Goal: Transaction & Acquisition: Purchase product/service

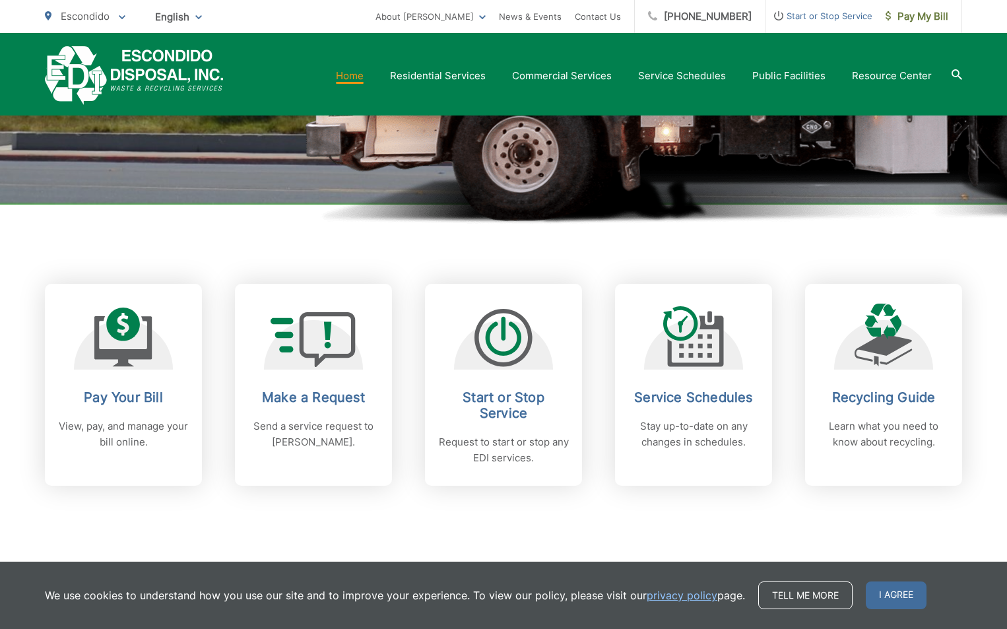
scroll to position [396, 0]
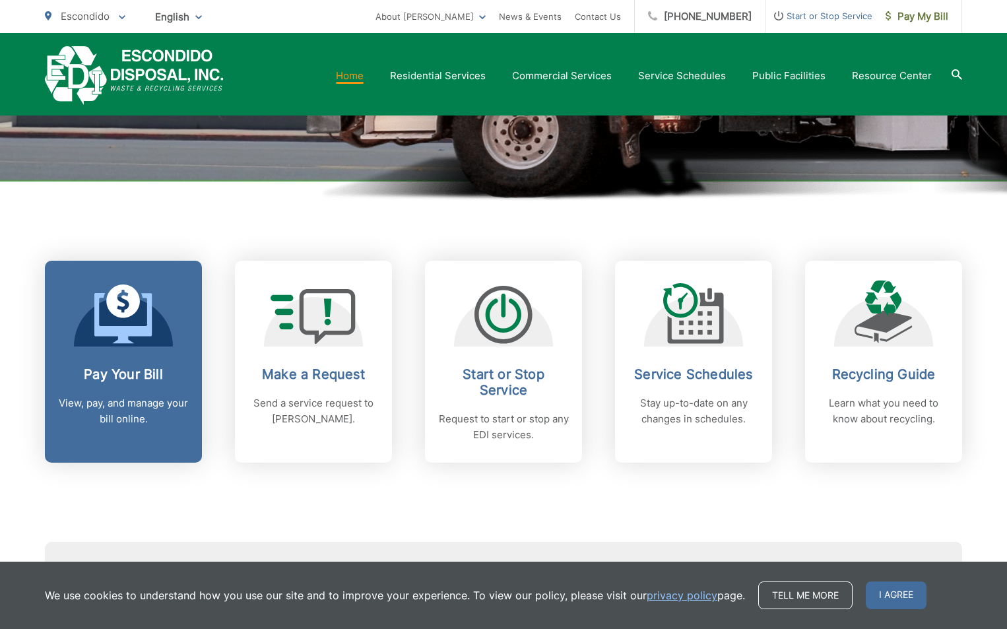
click at [166, 407] on p "View, pay, and manage your bill online." at bounding box center [123, 411] width 131 height 32
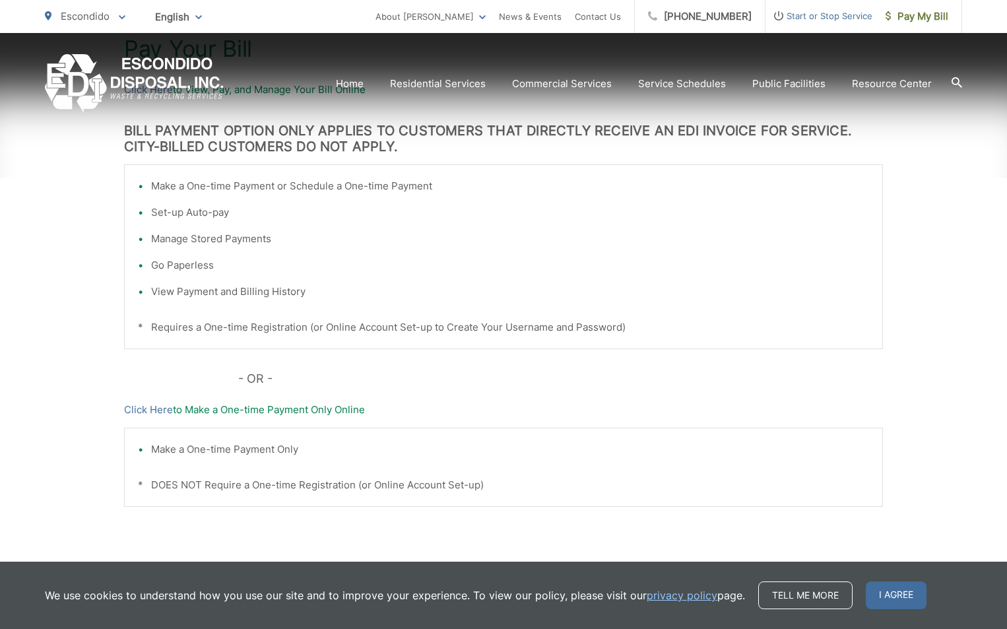
scroll to position [330, 0]
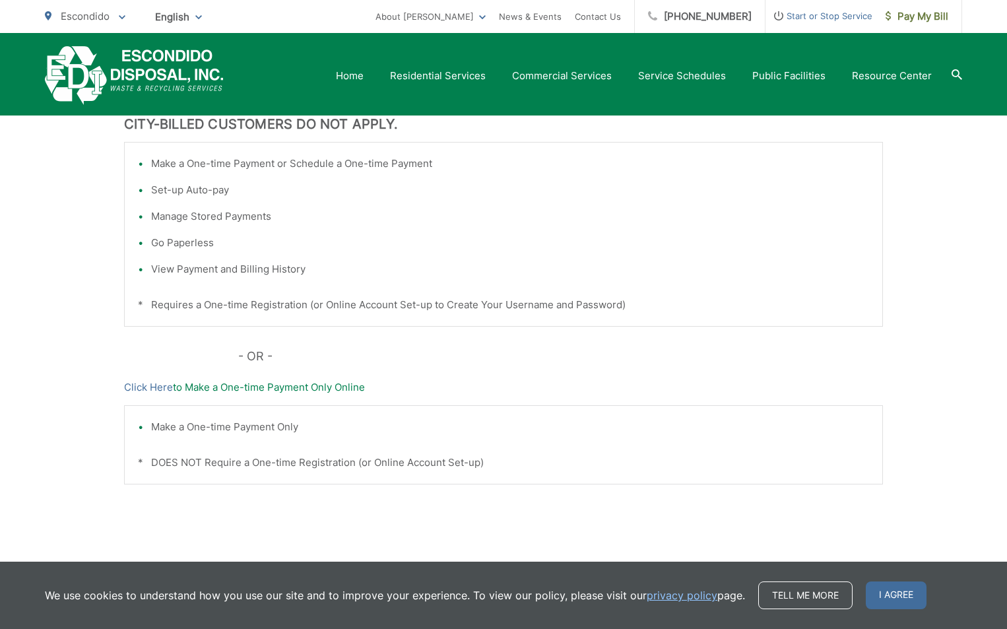
click at [224, 126] on h3 "BILL PAYMENT OPTION ONLY APPLIES TO CUSTOMERS THAT DIRECTLY RECEIVE AN EDI INVO…" at bounding box center [503, 116] width 759 height 32
click at [177, 265] on li "View Payment and Billing History" at bounding box center [510, 269] width 718 height 16
click at [217, 266] on li "View Payment and Billing History" at bounding box center [510, 269] width 718 height 16
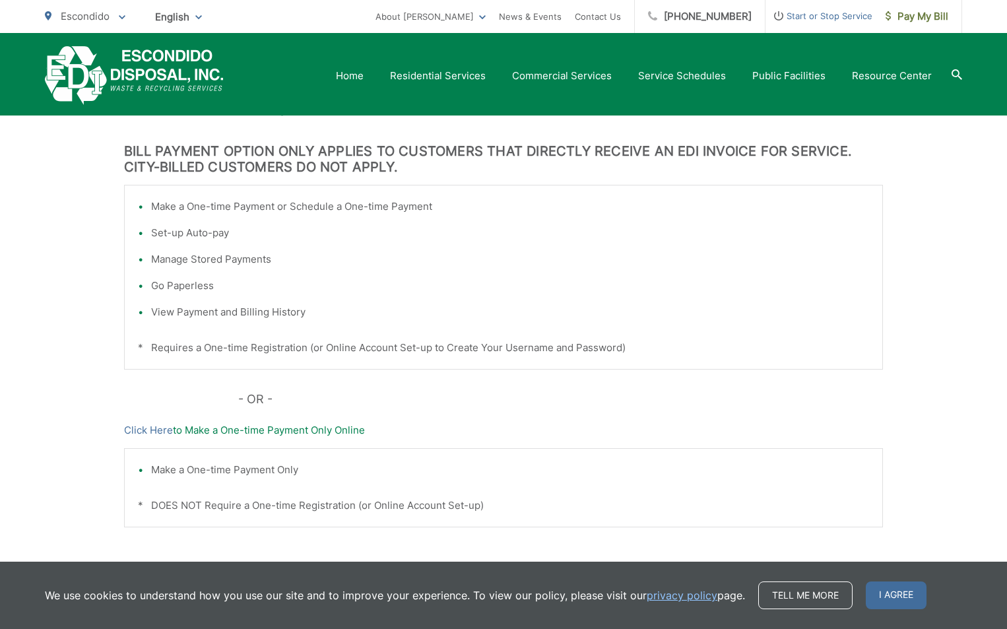
scroll to position [264, 0]
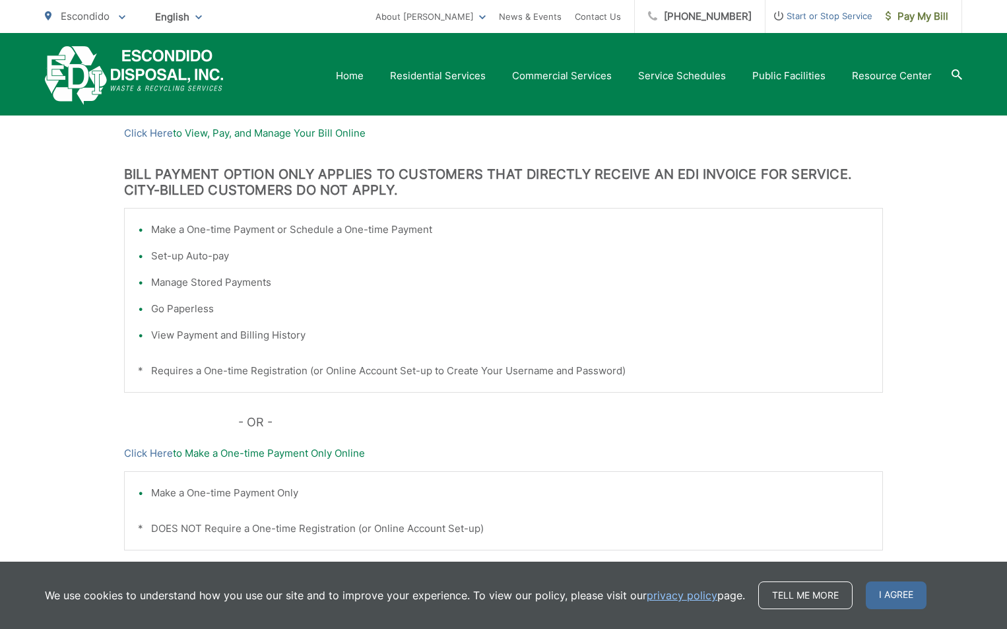
click at [256, 133] on p "Click Here to View, Pay, and Manage Your Bill Online" at bounding box center [503, 133] width 759 height 16
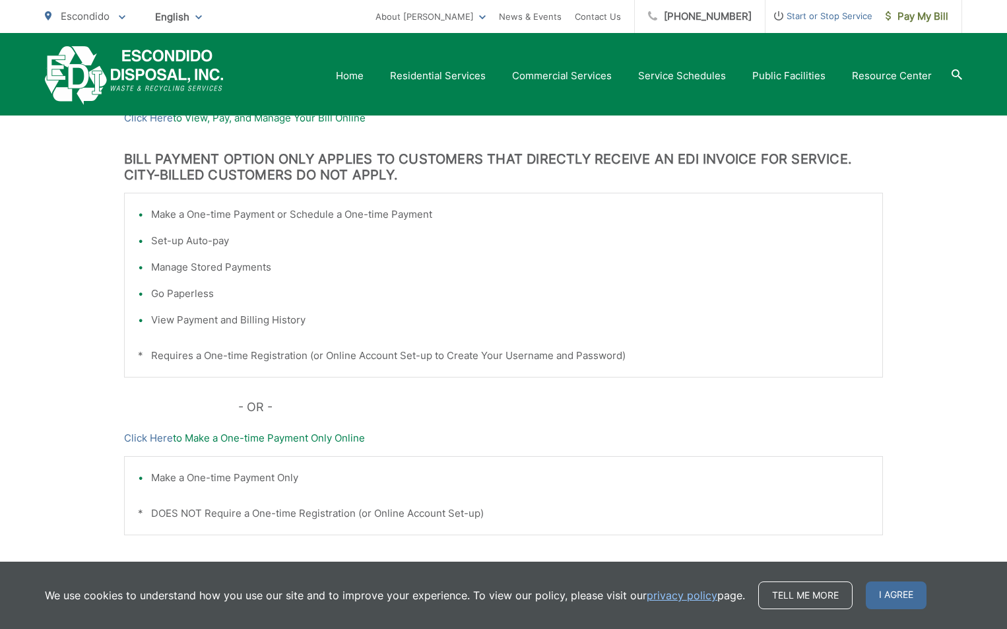
scroll to position [198, 0]
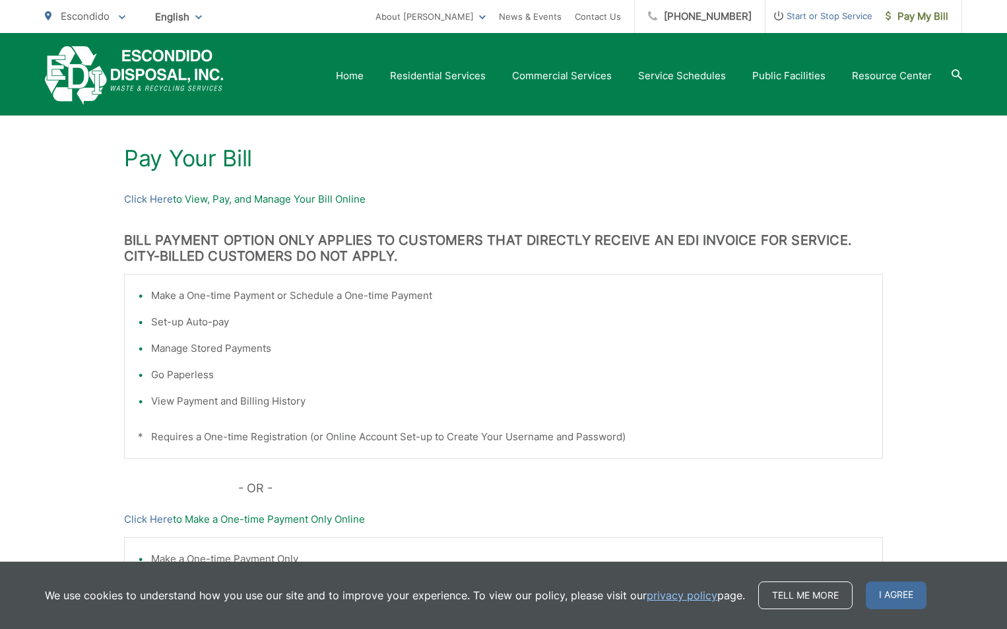
click at [215, 199] on p "Click Here to View, Pay, and Manage Your Bill Online" at bounding box center [503, 199] width 759 height 16
click at [211, 161] on h1 "Pay Your Bill" at bounding box center [503, 158] width 759 height 26
click at [209, 163] on h1 "Pay Your Bill" at bounding box center [503, 158] width 759 height 26
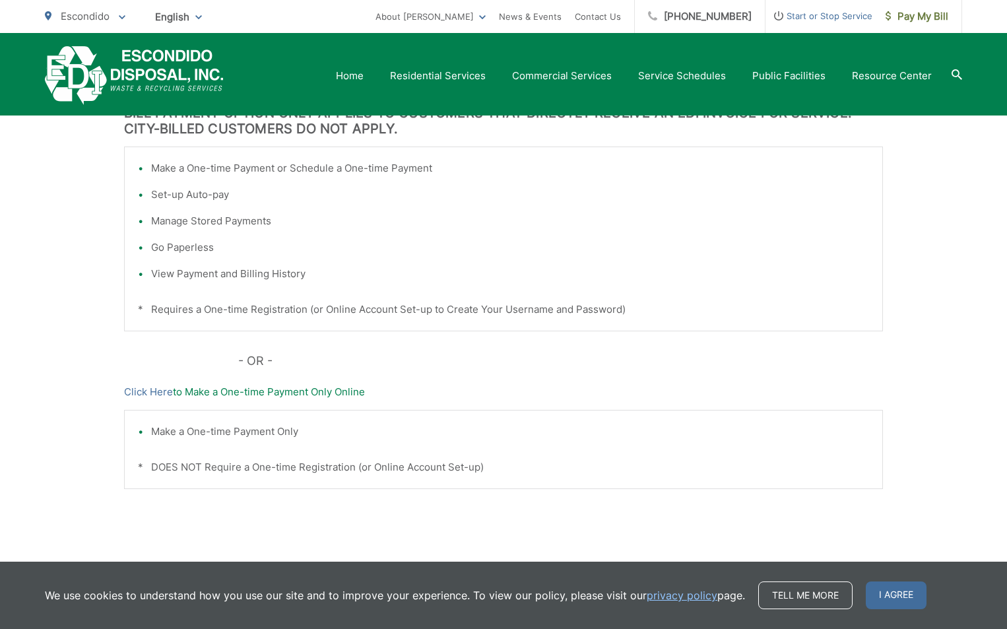
scroll to position [330, 0]
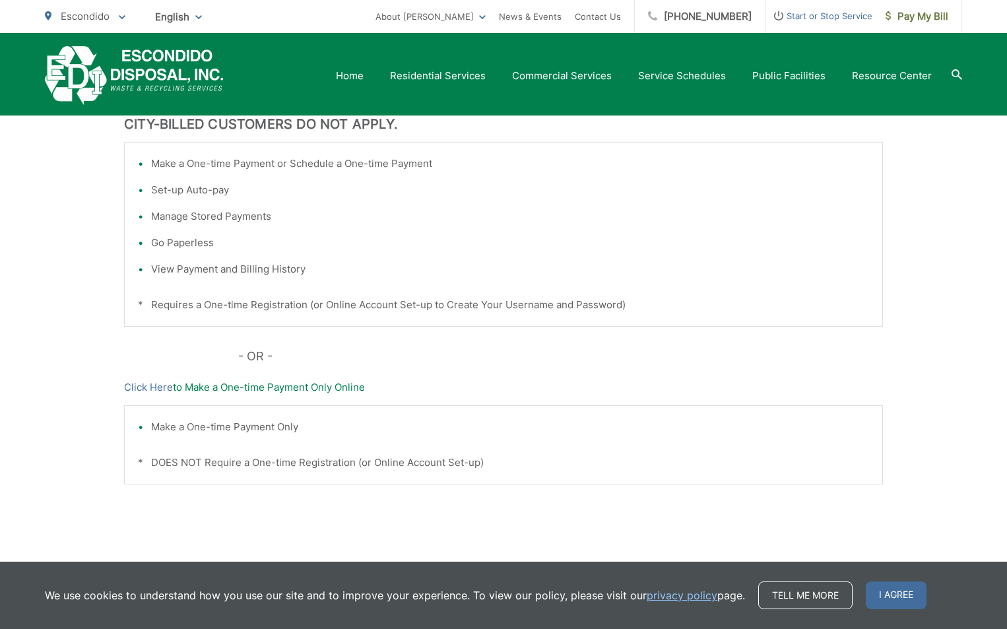
click at [287, 232] on ul "Make a One-time Payment or Schedule a One-time Payment Set-up Auto-pay Manage S…" at bounding box center [503, 216] width 731 height 121
click at [286, 232] on ul "Make a One-time Payment or Schedule a One-time Payment Set-up Auto-pay Manage S…" at bounding box center [503, 216] width 731 height 121
click at [285, 234] on ul "Make a One-time Payment or Schedule a One-time Payment Set-up Auto-pay Manage S…" at bounding box center [503, 216] width 731 height 121
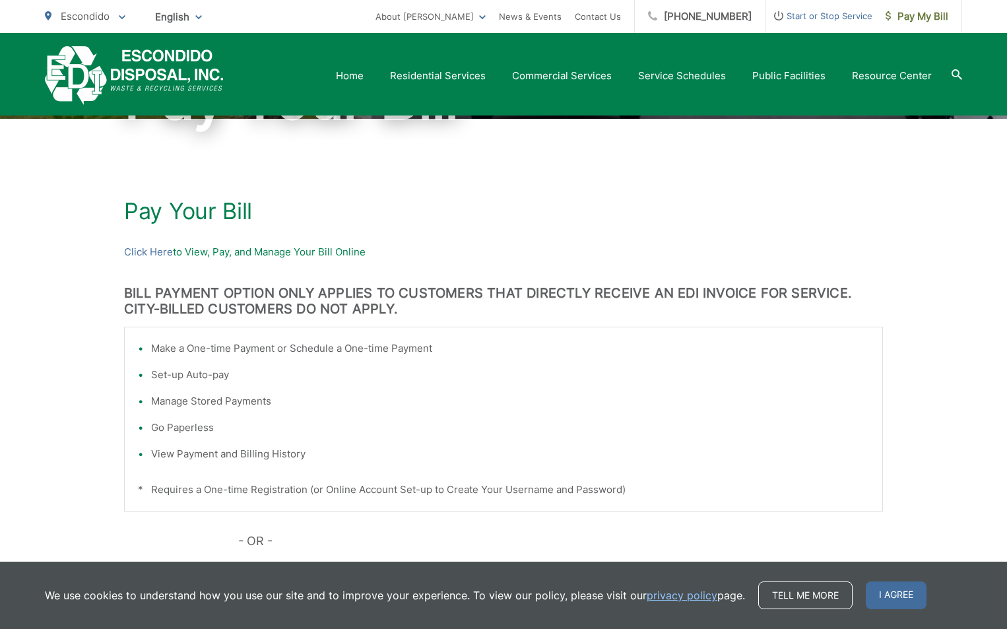
scroll to position [132, 0]
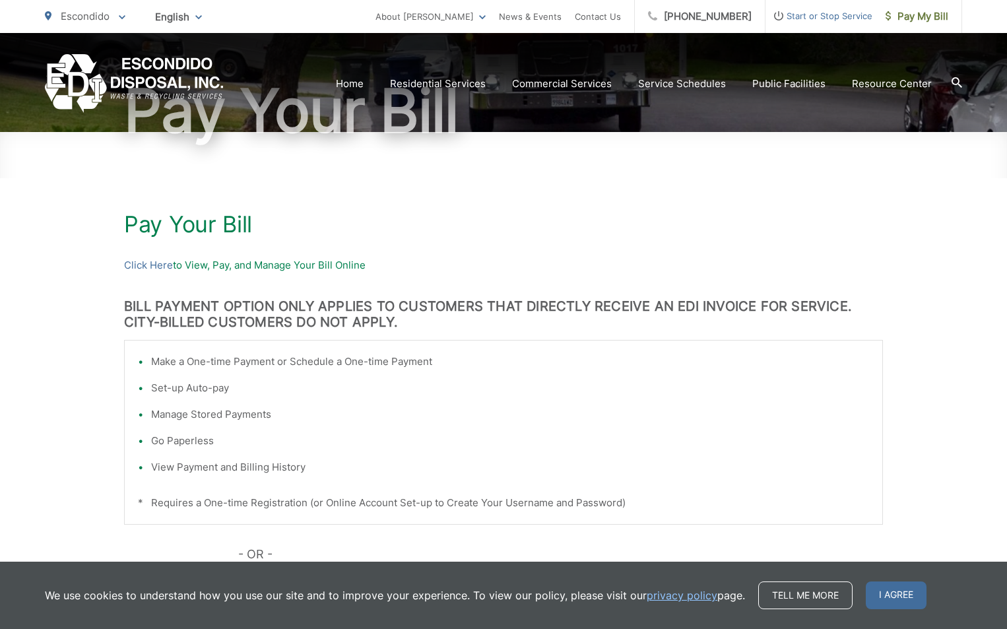
click at [236, 232] on h1 "Pay Your Bill" at bounding box center [503, 224] width 759 height 26
click at [230, 266] on p "Click Here to View, Pay, and Manage Your Bill Online" at bounding box center [503, 265] width 759 height 16
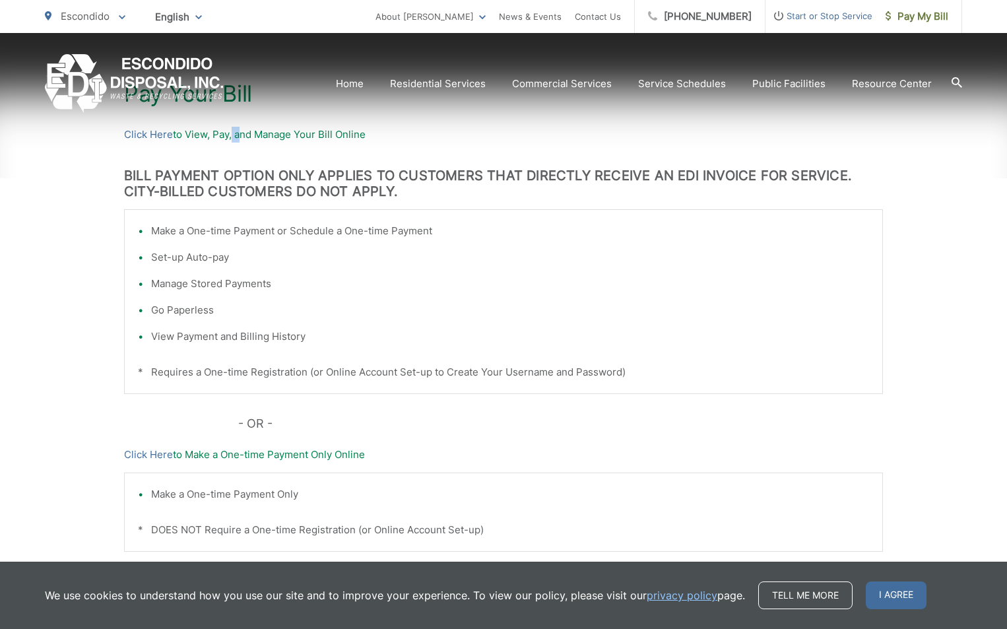
scroll to position [264, 0]
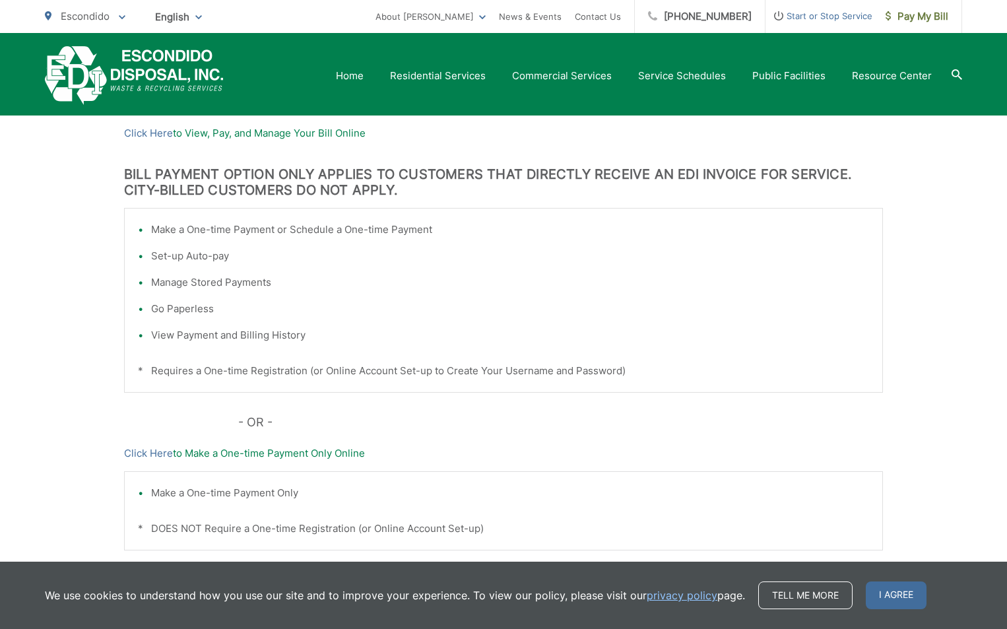
click at [866, 587] on span "I agree" at bounding box center [896, 596] width 61 height 28
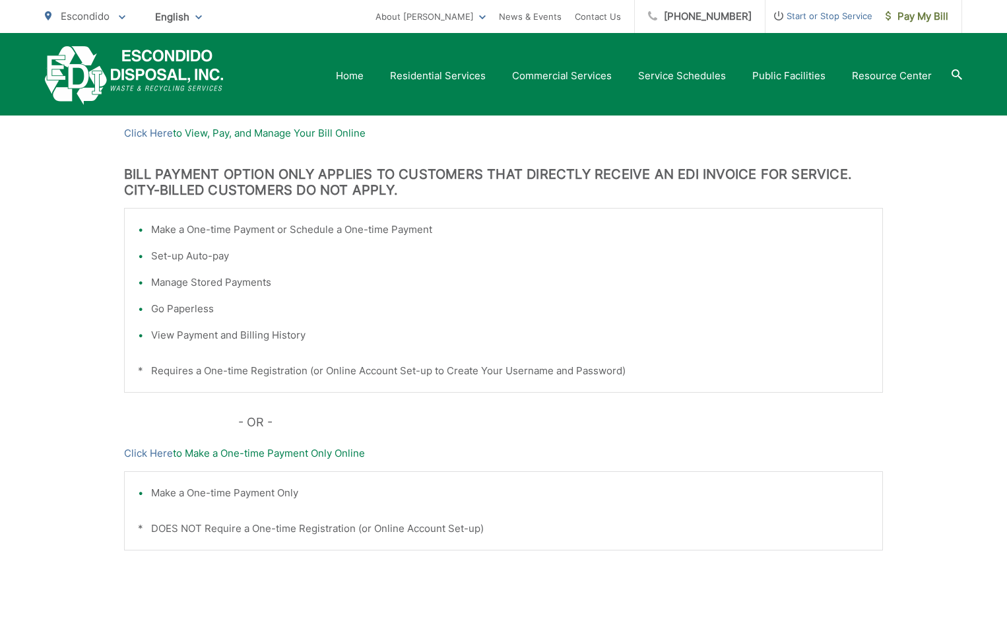
click at [221, 282] on li "Manage Stored Payments" at bounding box center [510, 283] width 718 height 16
click at [176, 334] on li "View Payment and Billing History" at bounding box center [510, 335] width 718 height 16
click at [169, 374] on p "* Requires a One-time Registration (or Online Account Set-up to Create Your Use…" at bounding box center [503, 371] width 731 height 16
click at [249, 418] on p "- OR -" at bounding box center [561, 423] width 646 height 20
click at [234, 485] on div "Make a One-time Payment Only * DOES NOT Require a One-time Registration (or Onl…" at bounding box center [503, 510] width 759 height 79
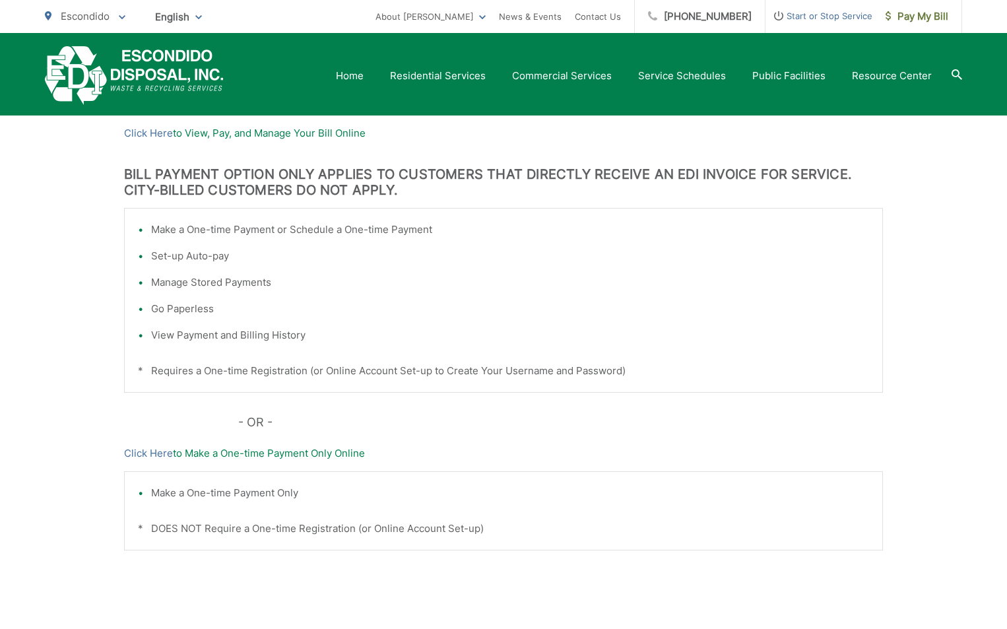
click at [243, 455] on p "Click Here to Make a One-time Payment Only Online" at bounding box center [503, 454] width 759 height 16
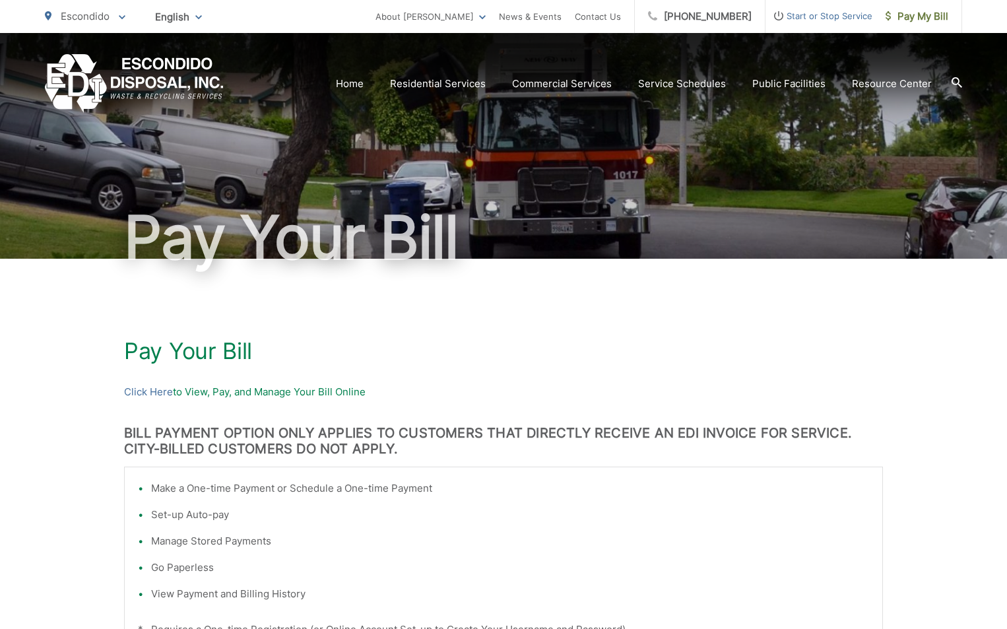
scroll to position [0, 0]
